Goal: Communication & Community: Share content

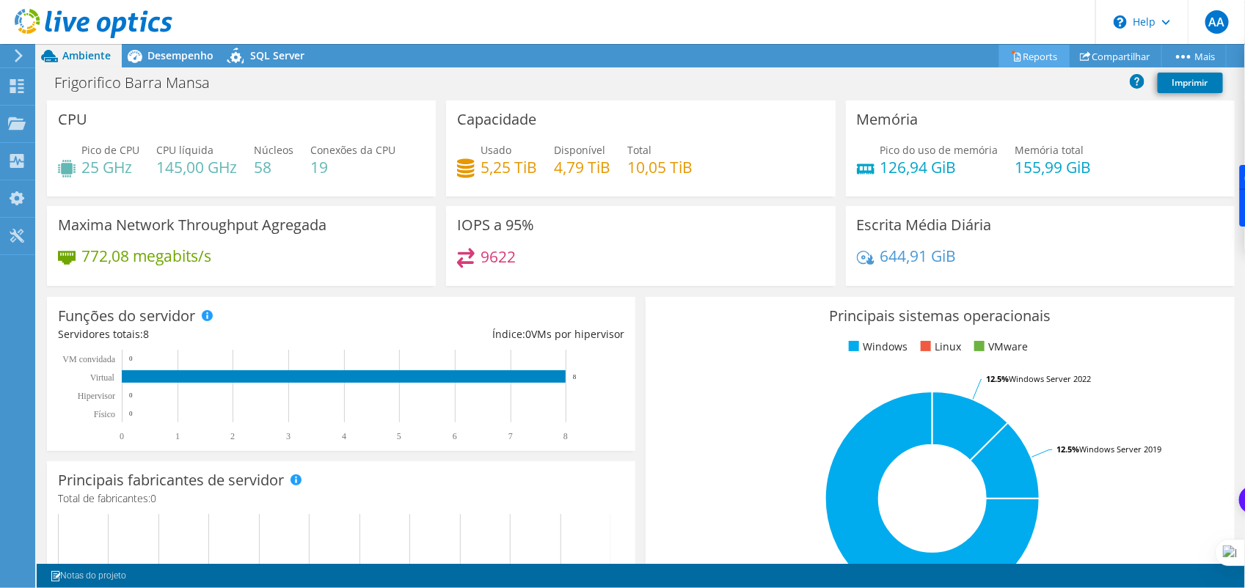
click at [1016, 57] on link "Reports" at bounding box center [1034, 56] width 70 height 23
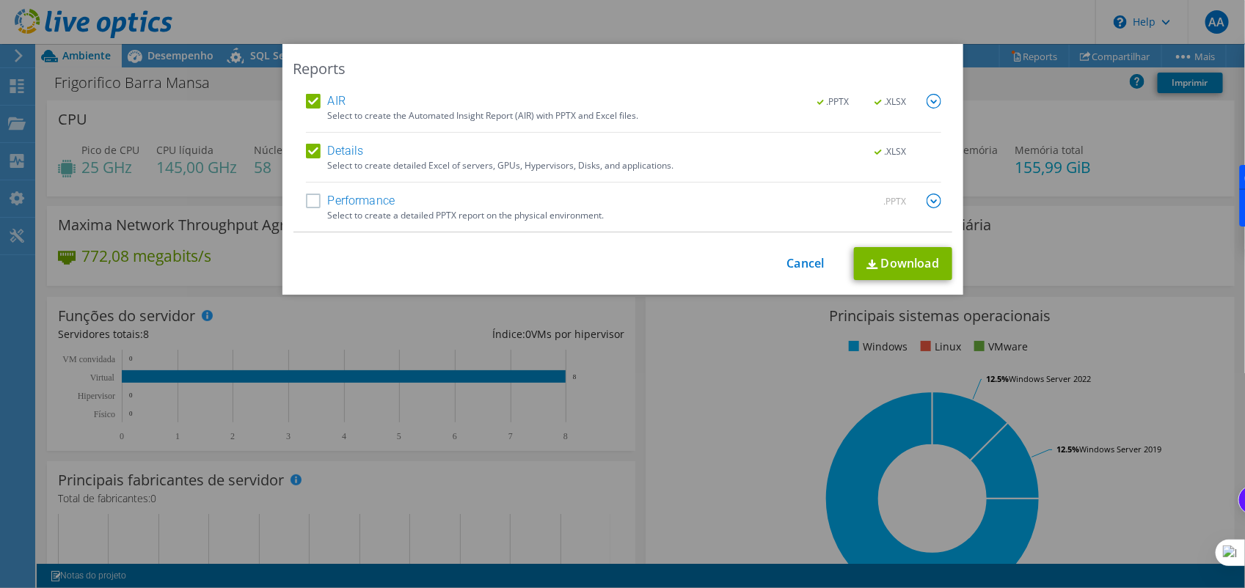
click at [309, 204] on label "Performance" at bounding box center [350, 201] width 89 height 15
click at [0, 0] on input "Performance" at bounding box center [0, 0] width 0 height 0
click at [907, 265] on link "Download" at bounding box center [903, 263] width 98 height 33
click at [775, 18] on div "Reports AIR .PPTX .XLSX Select to create the Automated Insight Report (AIR) wit…" at bounding box center [622, 294] width 1245 height 588
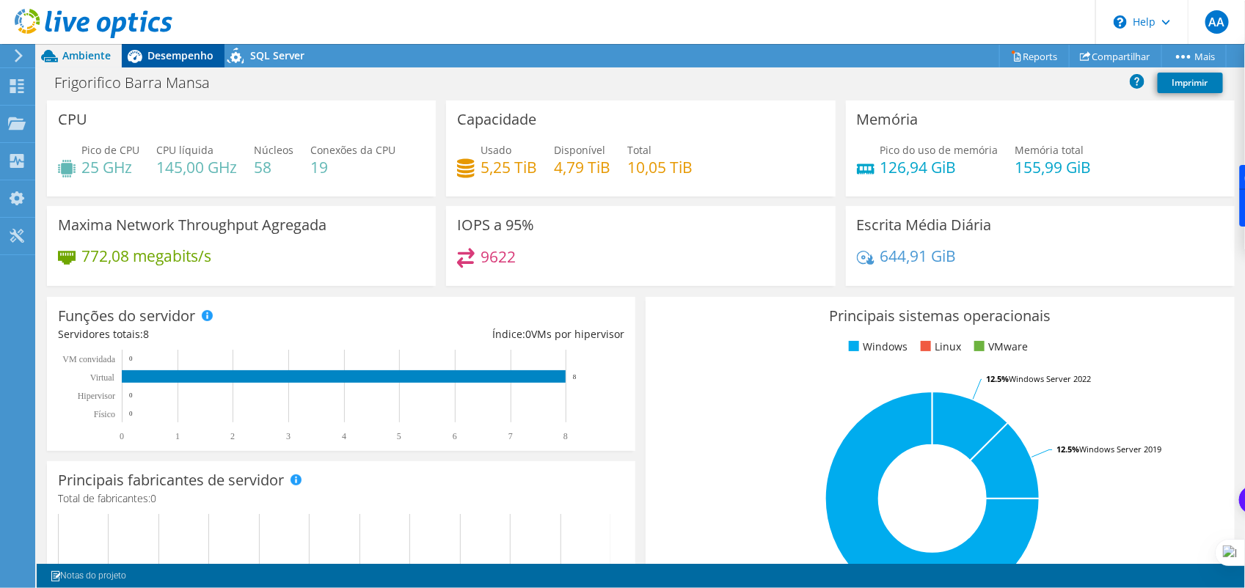
click at [177, 62] on div "Desempenho" at bounding box center [173, 55] width 103 height 23
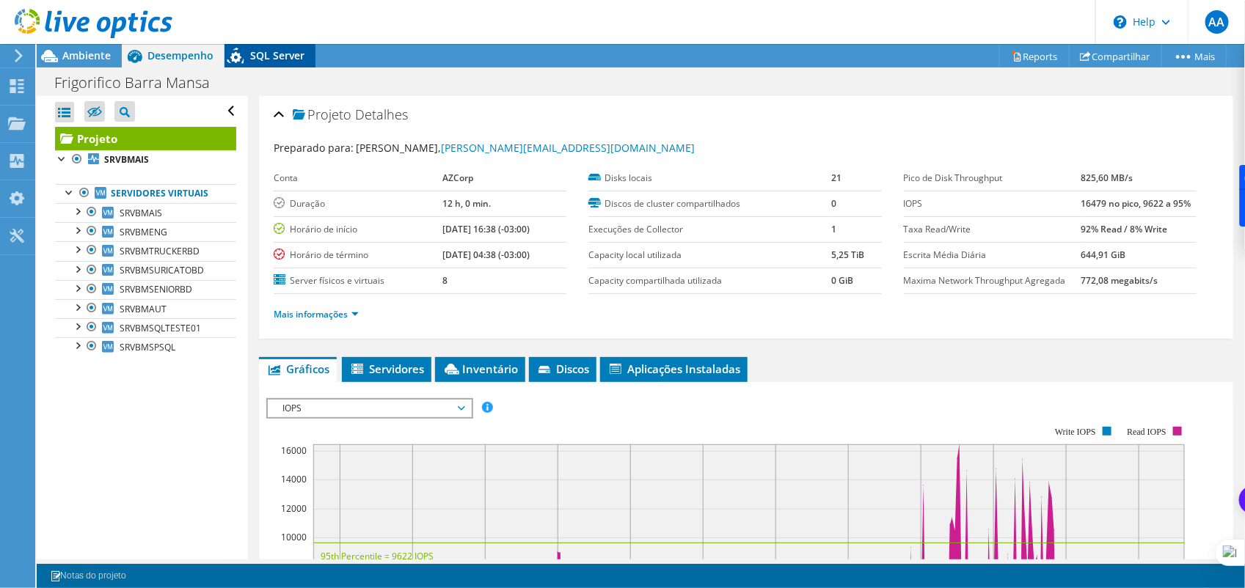
click at [279, 57] on span "SQL Server" at bounding box center [277, 55] width 54 height 14
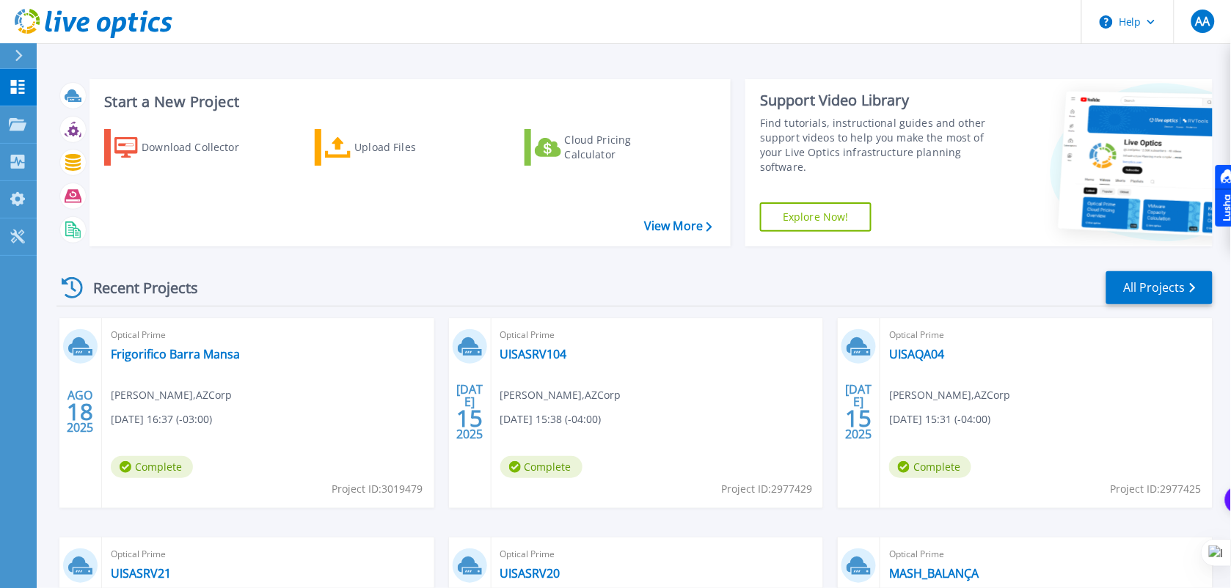
click at [552, 54] on div "Start a New Project Download Collector Upload Files Cloud Pricing Calculator Vi…" at bounding box center [634, 384] width 1194 height 769
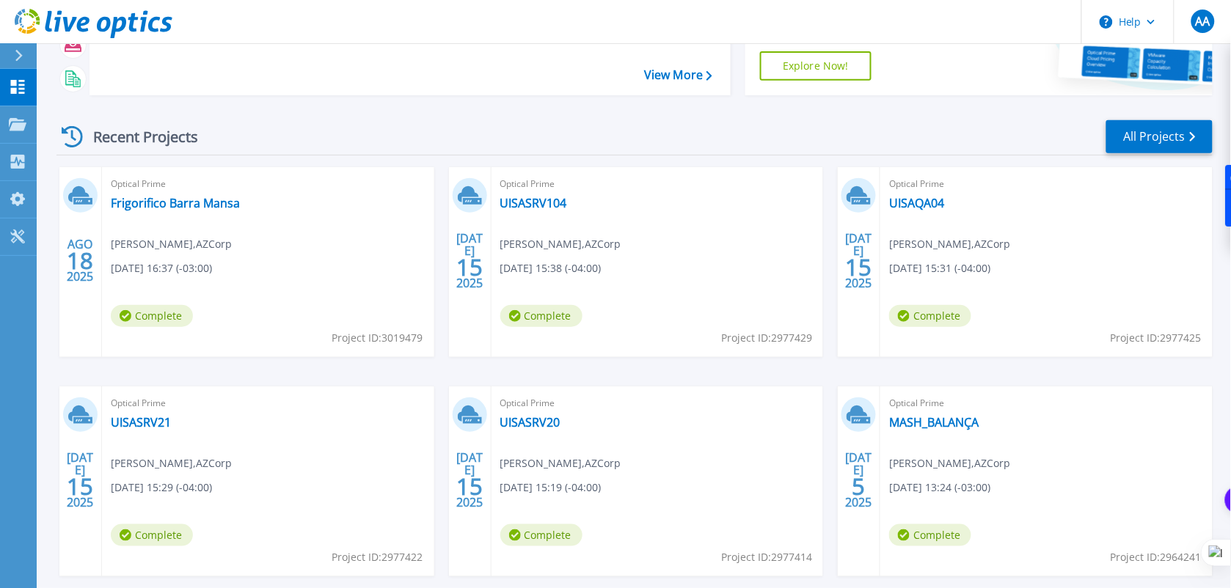
scroll to position [183, 0]
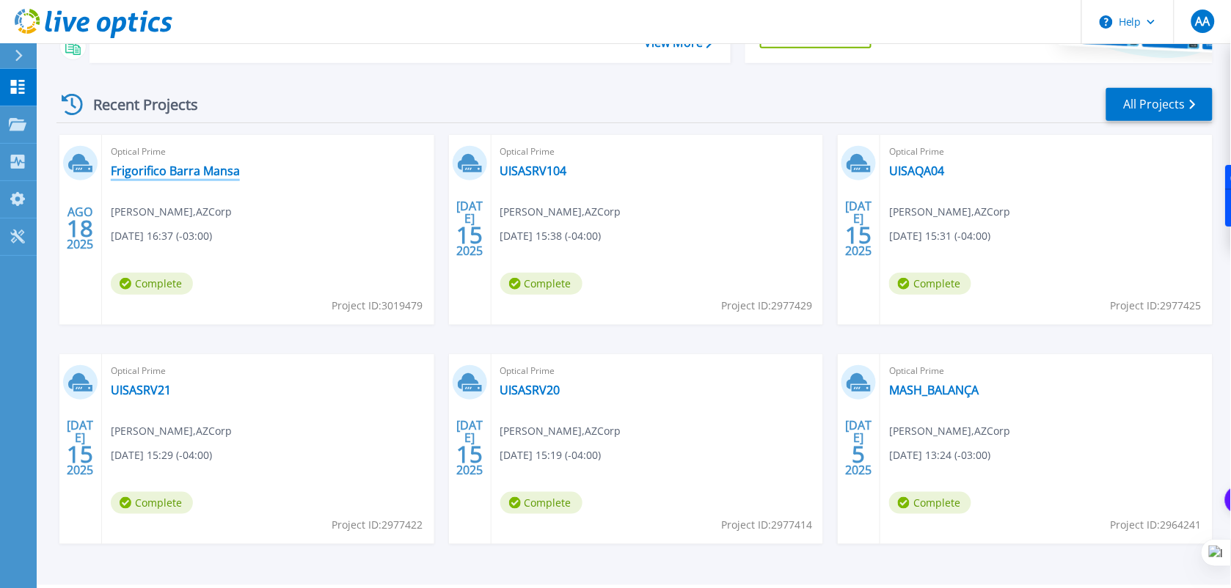
click at [191, 173] on link "Frigorifico Barra Mansa" at bounding box center [175, 171] width 129 height 15
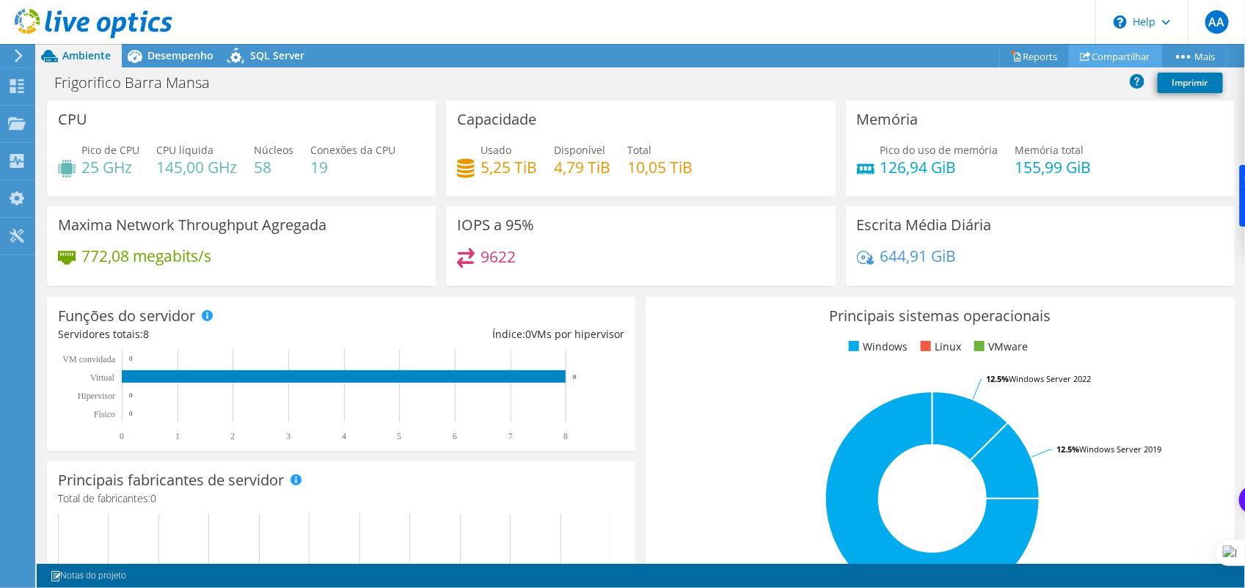
click at [1132, 51] on link "Compartilhar" at bounding box center [1115, 56] width 93 height 23
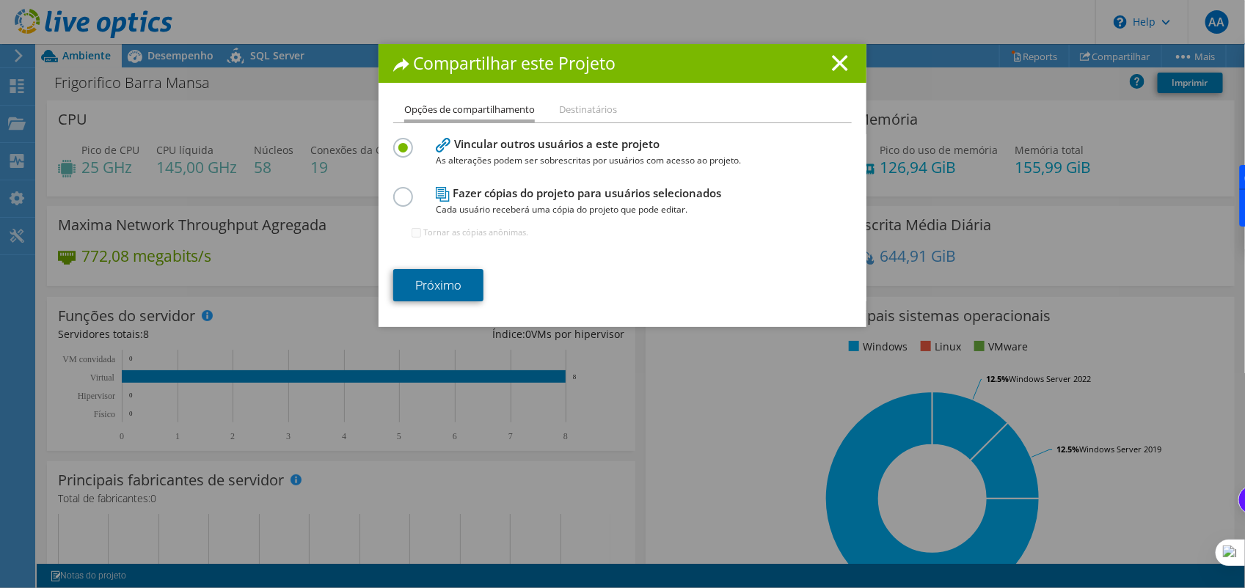
click at [444, 288] on link "Próximo" at bounding box center [438, 285] width 90 height 32
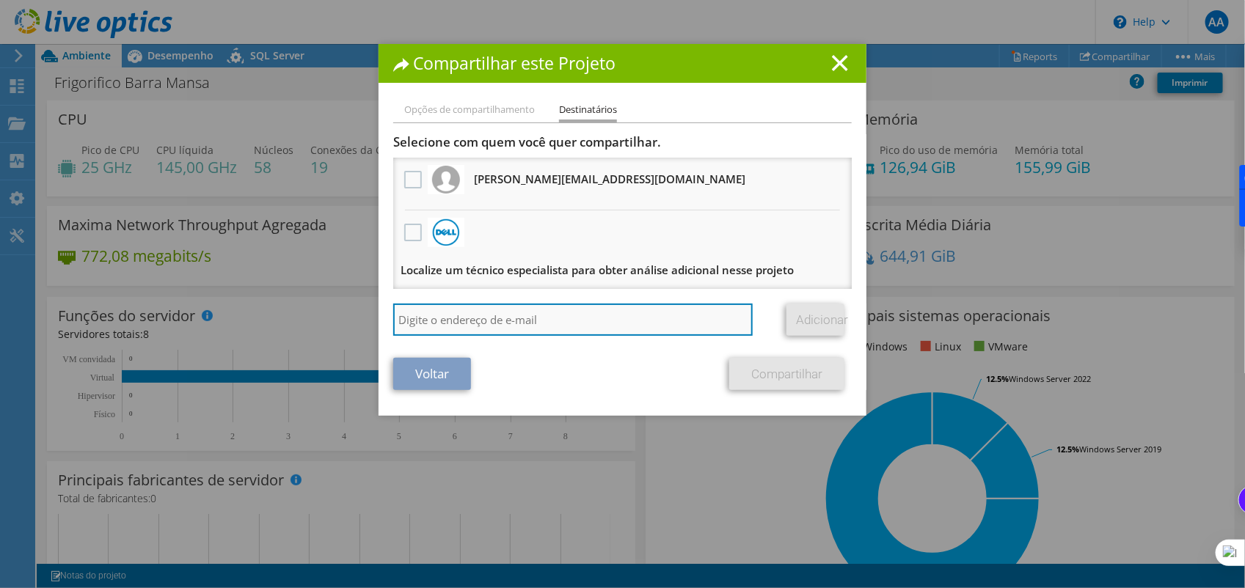
click at [499, 316] on input "search" at bounding box center [572, 320] width 359 height 32
type input "david.verkruisen@azcorp.tech"
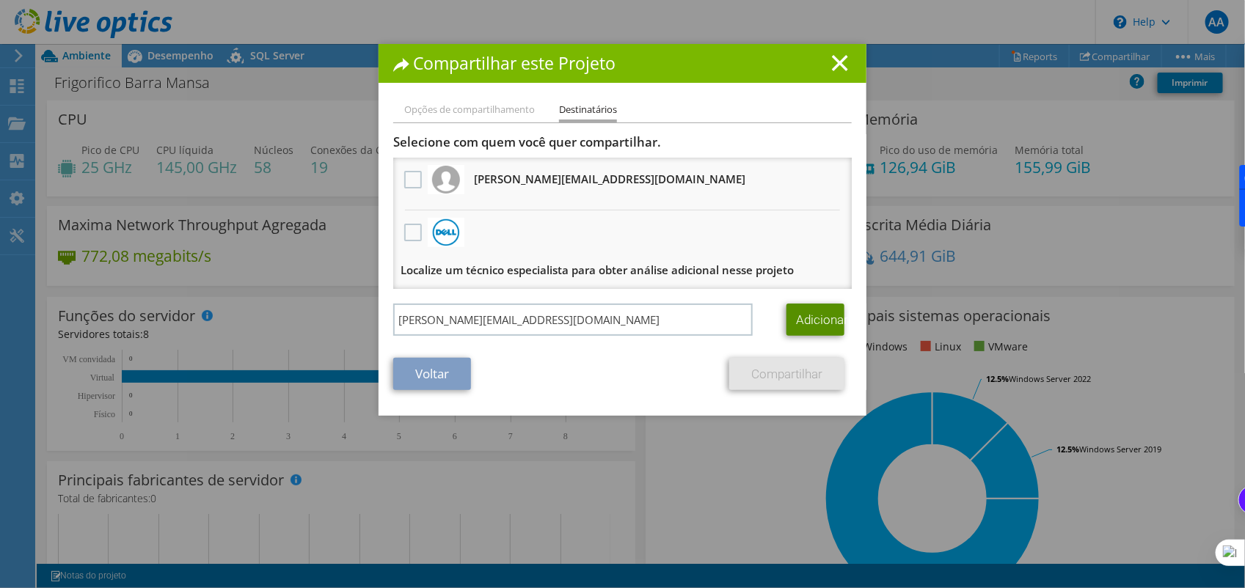
click at [819, 312] on link "Adicionar" at bounding box center [815, 320] width 58 height 32
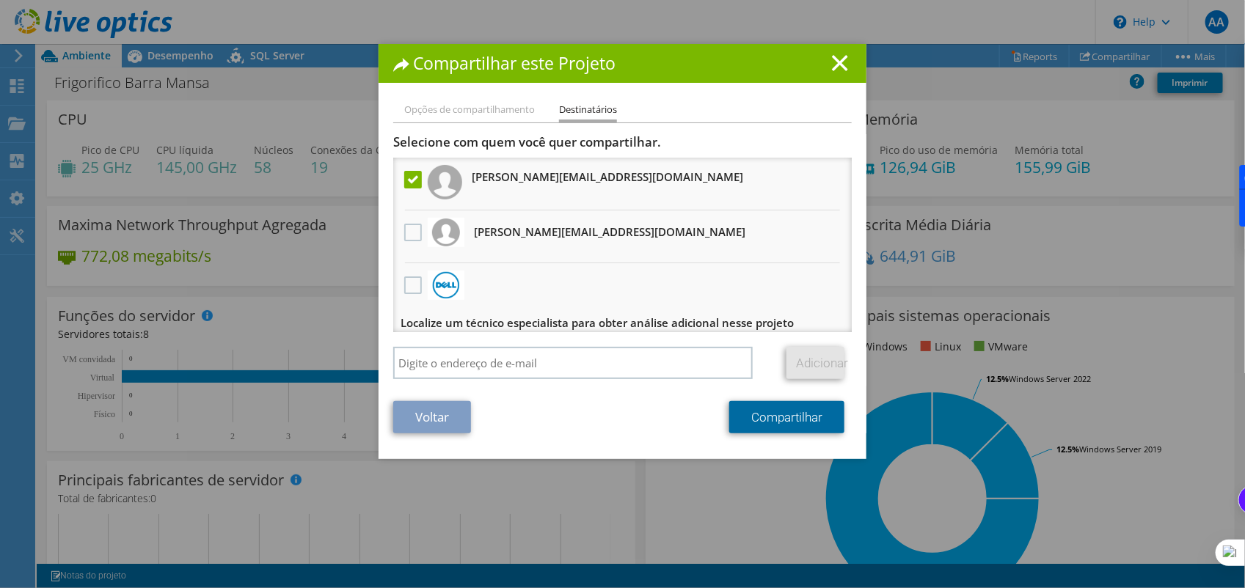
click at [783, 418] on link "Compartilhar" at bounding box center [786, 417] width 115 height 32
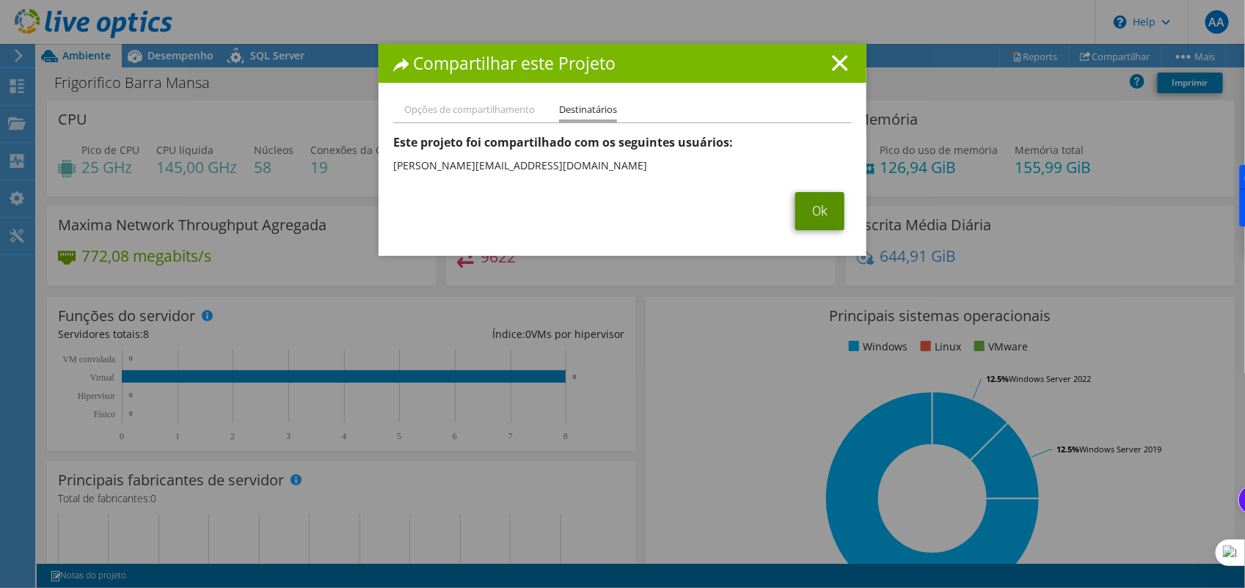
click at [827, 214] on link "Ok" at bounding box center [819, 211] width 49 height 38
